Goal: Check status: Check status

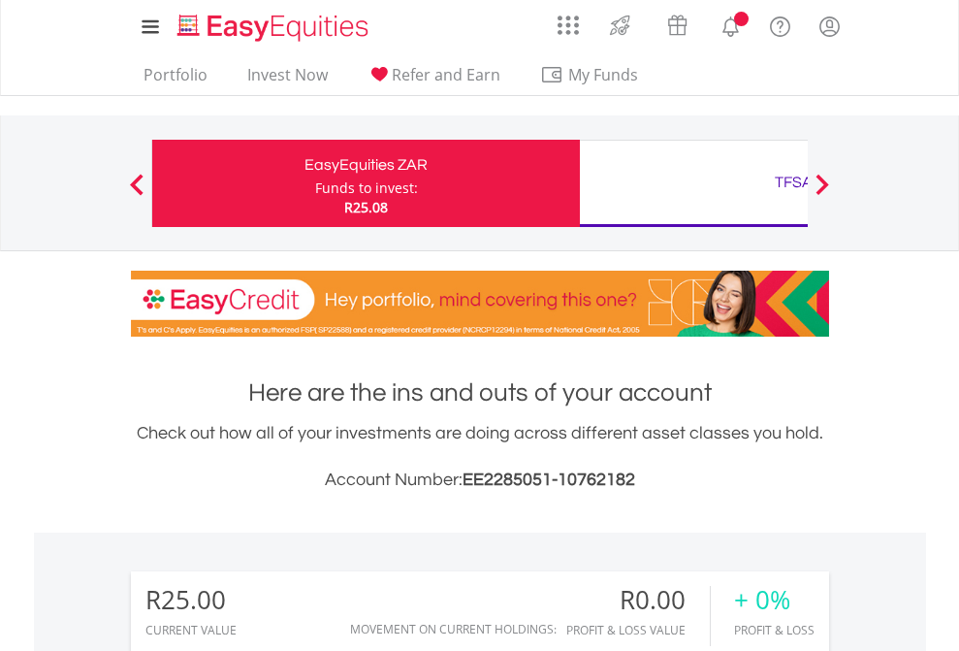
scroll to position [186, 305]
click at [315, 183] on div "Funds to invest:" at bounding box center [366, 187] width 103 height 19
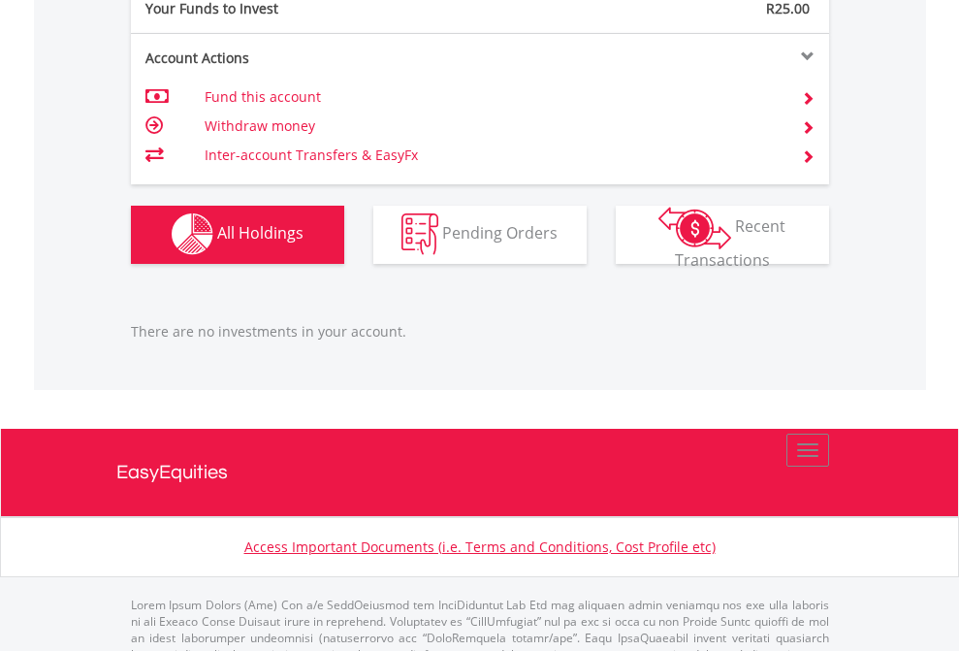
scroll to position [1921, 0]
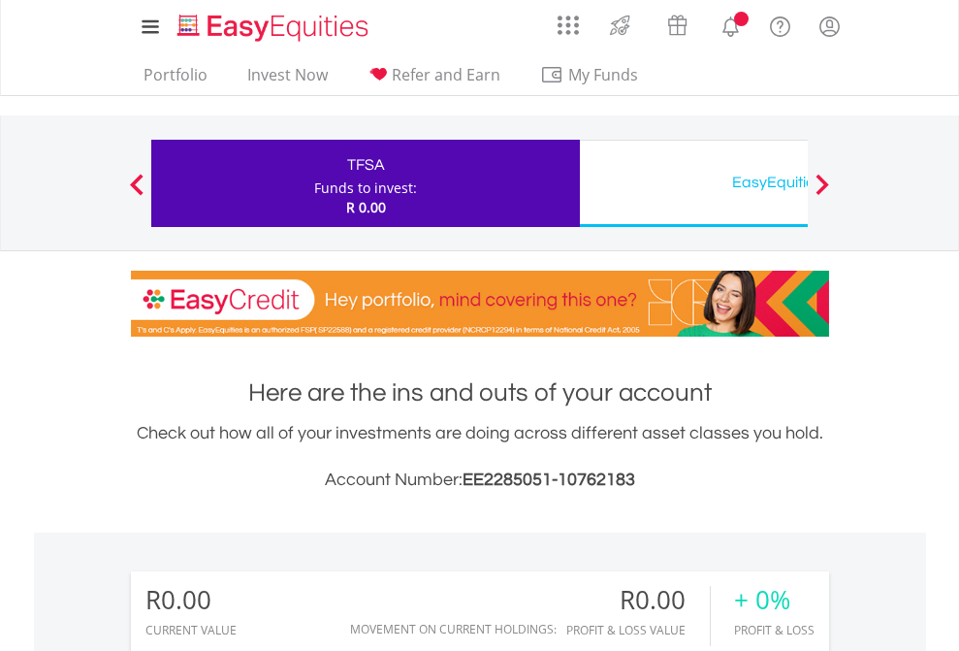
scroll to position [186, 305]
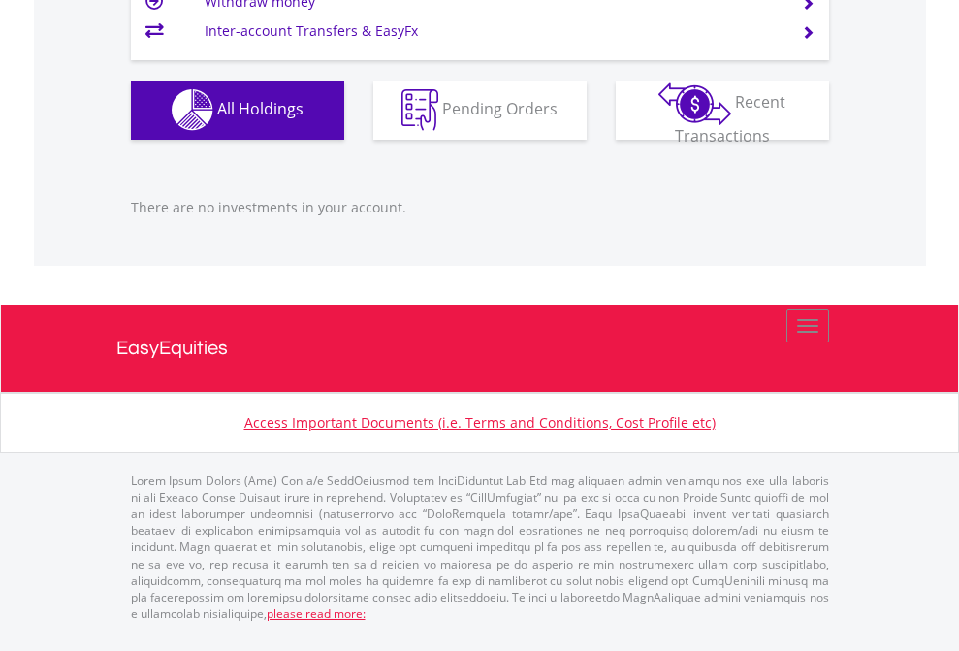
scroll to position [1921, 0]
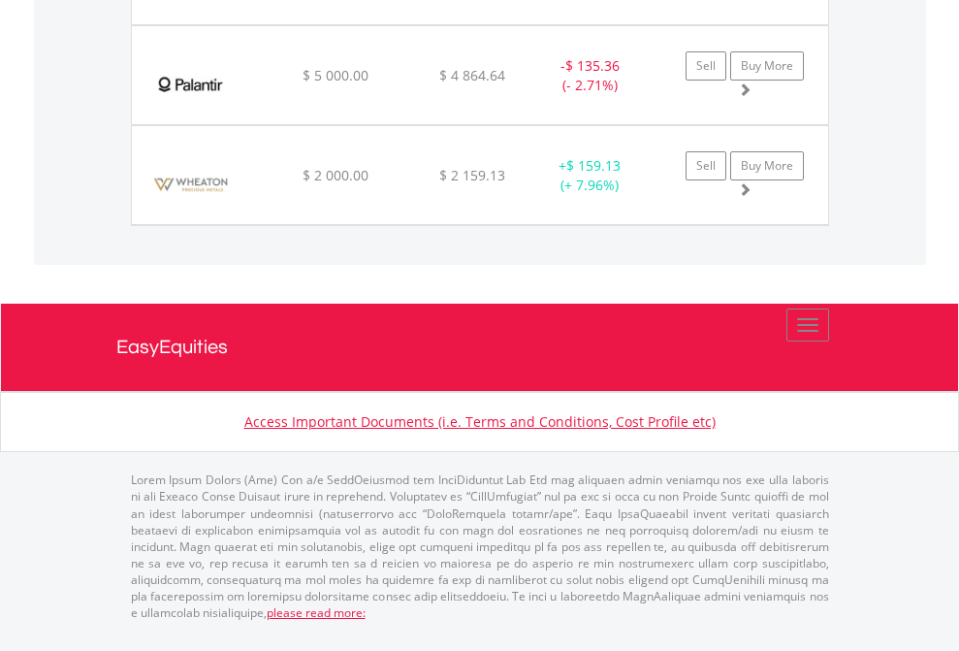
scroll to position [186, 305]
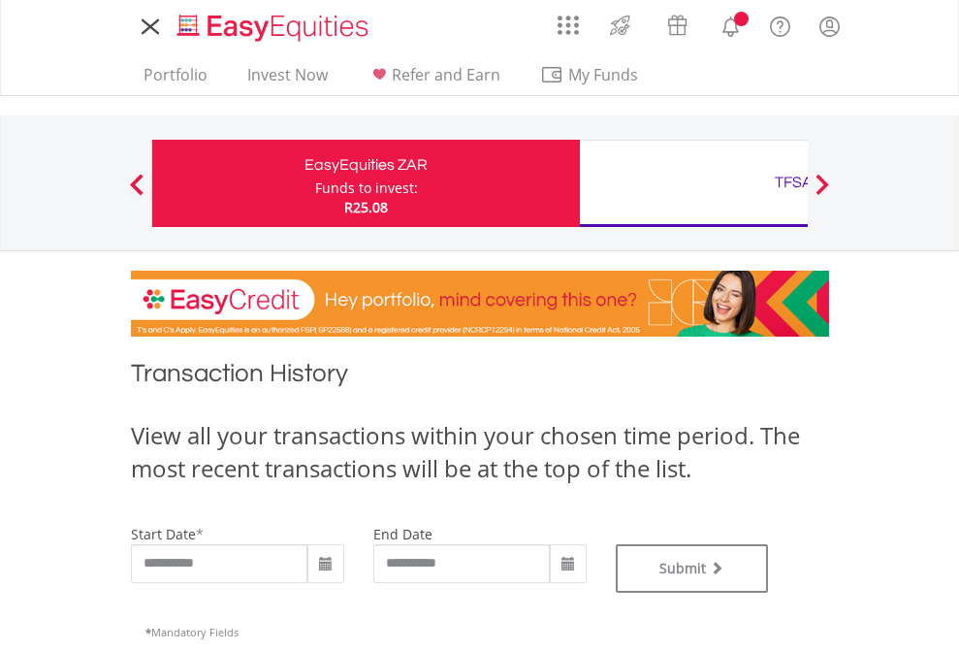
type input "**********"
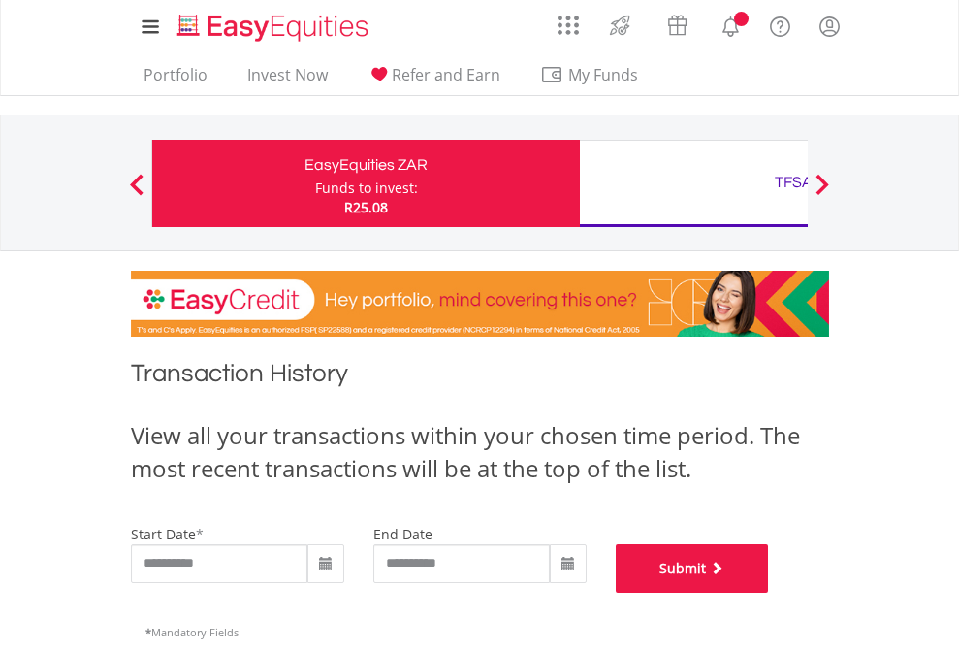
click at [769, 593] on button "Submit" at bounding box center [692, 568] width 153 height 49
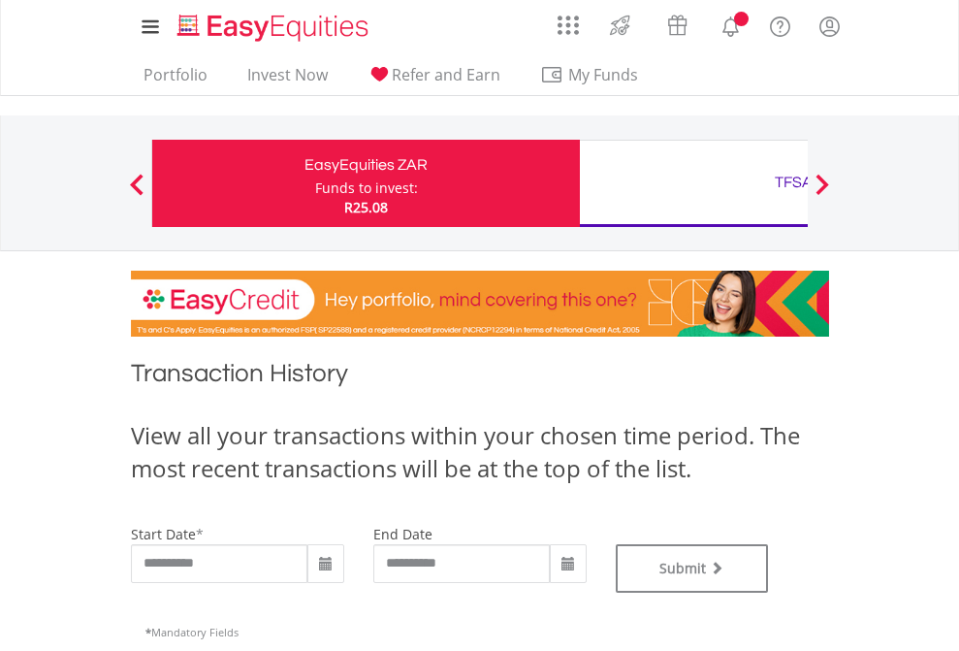
click at [694, 183] on div "TFSA" at bounding box center [794, 182] width 404 height 27
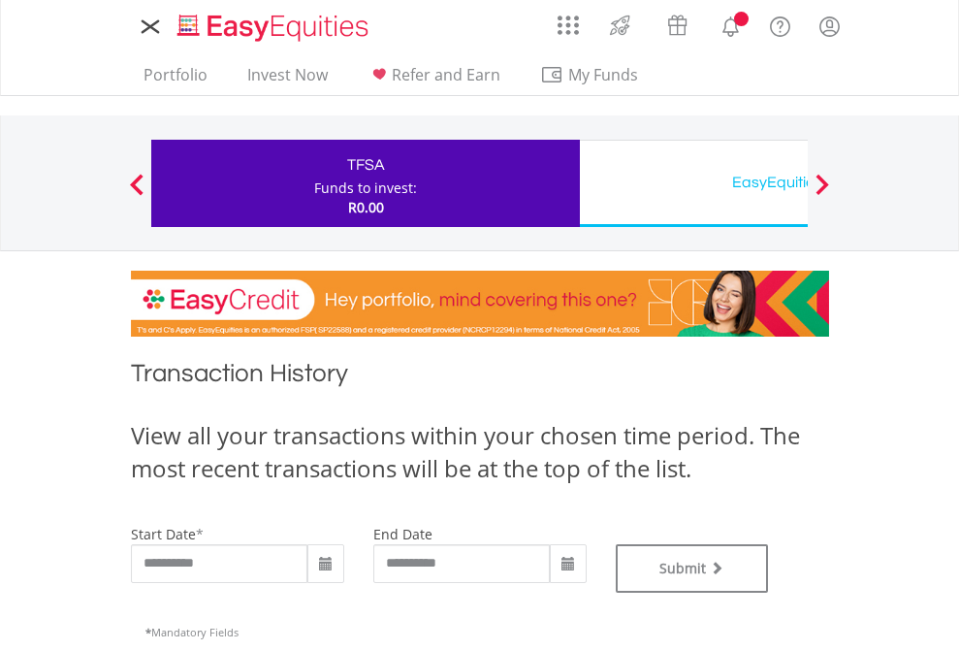
type input "**********"
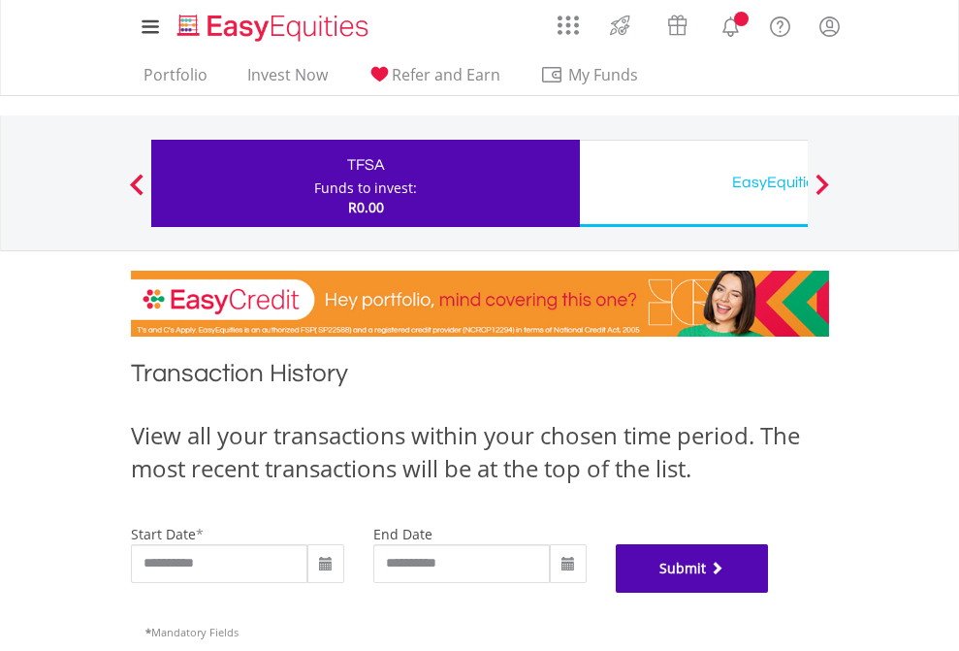
click at [769, 593] on button "Submit" at bounding box center [692, 568] width 153 height 49
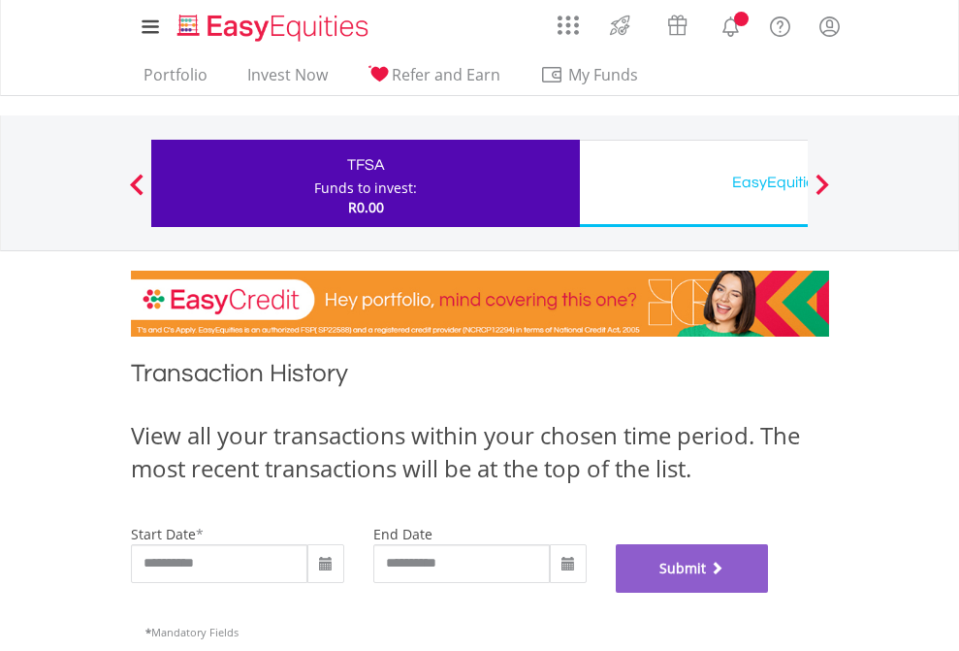
scroll to position [787, 0]
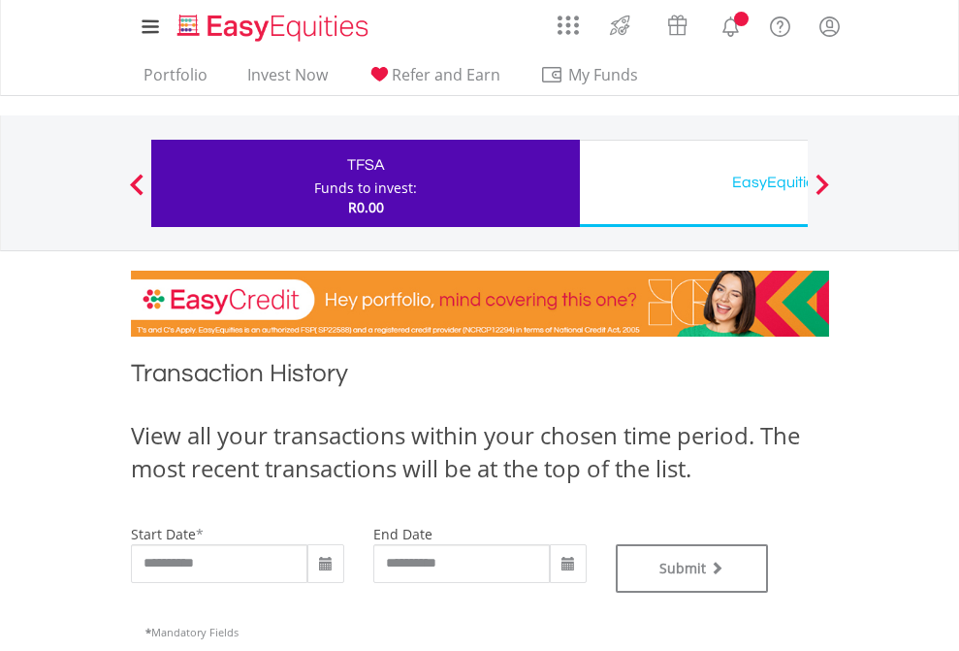
click at [694, 183] on div "EasyEquities USD" at bounding box center [794, 182] width 404 height 27
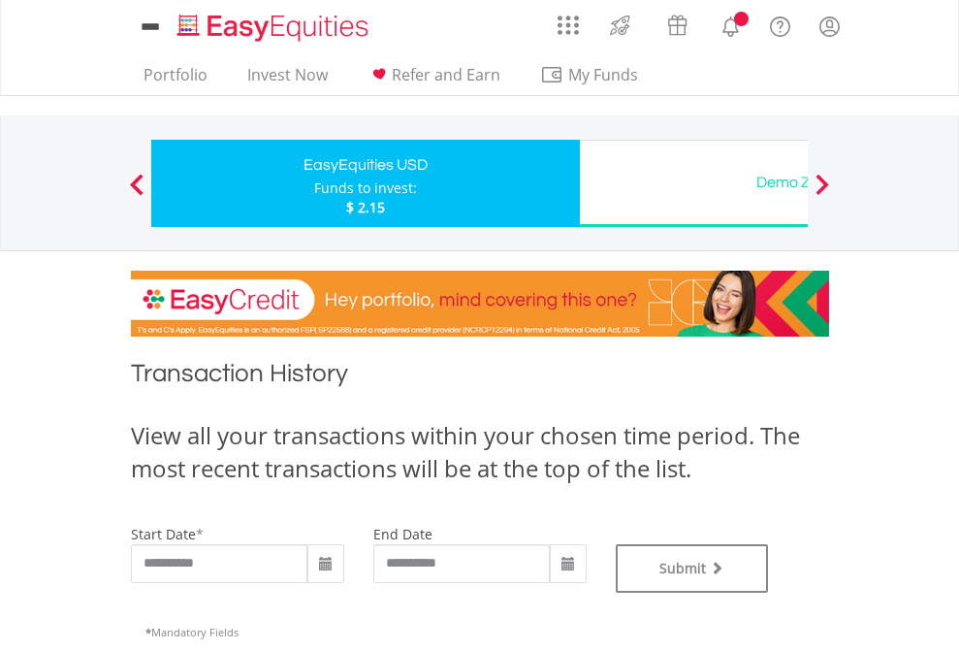
type input "**********"
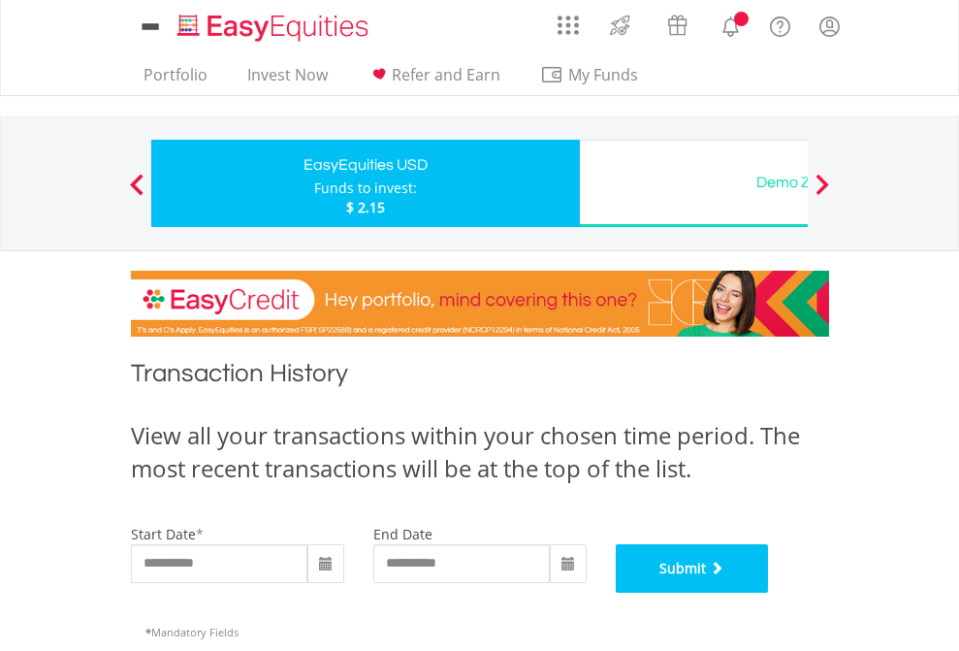
click at [769, 593] on button "Submit" at bounding box center [692, 568] width 153 height 49
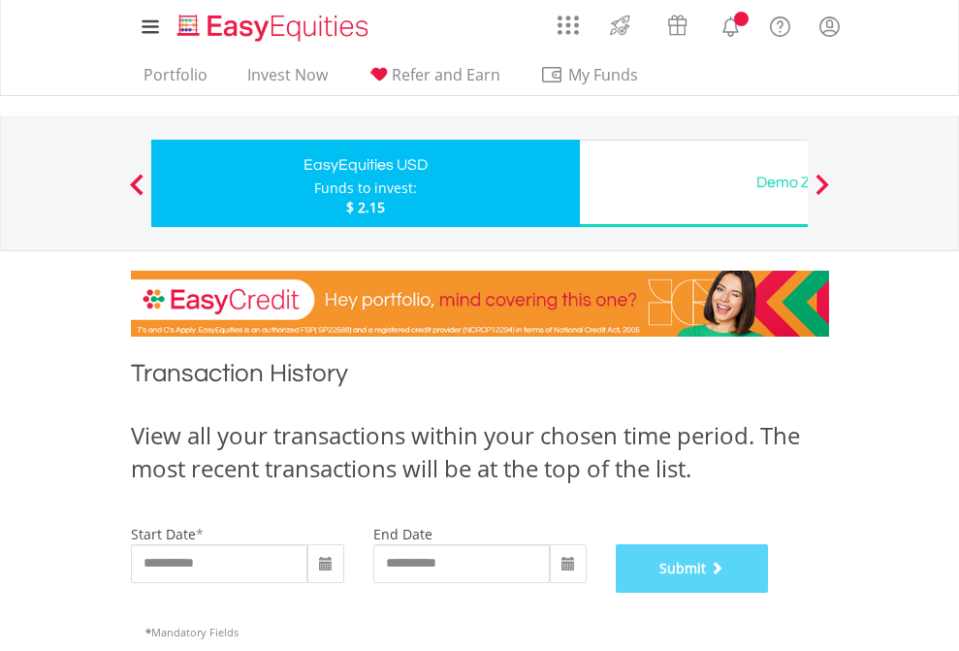
scroll to position [787, 0]
